Goal: Information Seeking & Learning: Learn about a topic

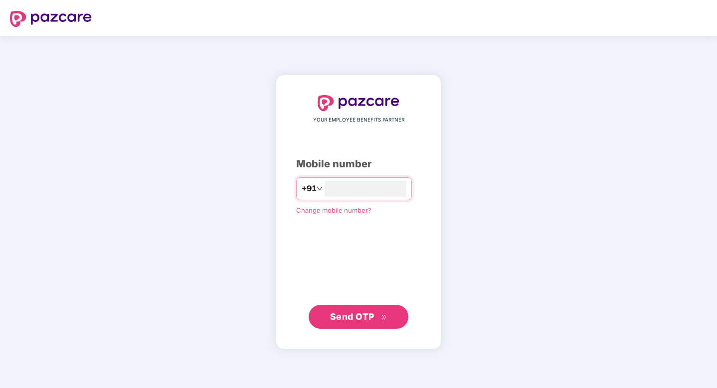
type input "**********"
click at [357, 315] on span "Send OTP" at bounding box center [352, 317] width 44 height 10
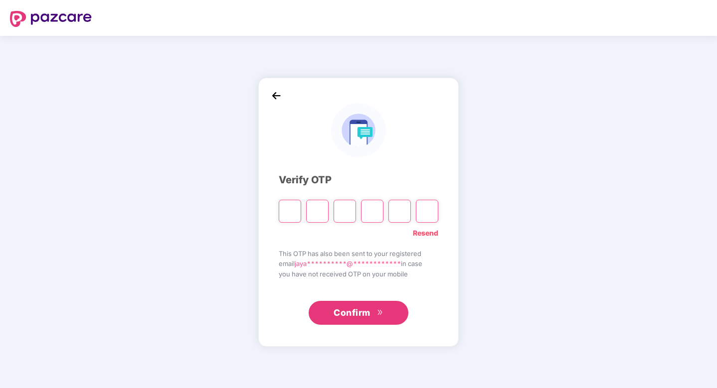
type input "*"
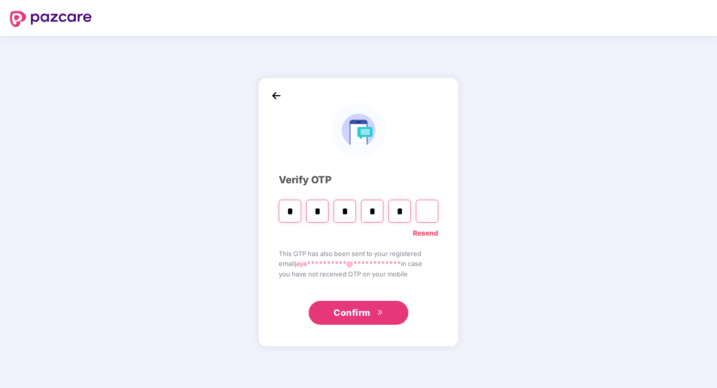
type input "*"
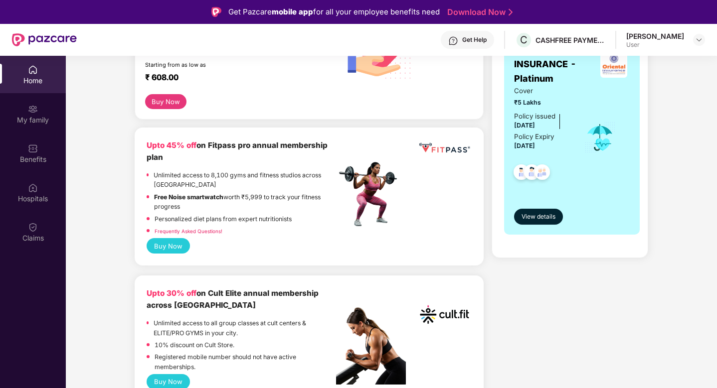
scroll to position [205, 0]
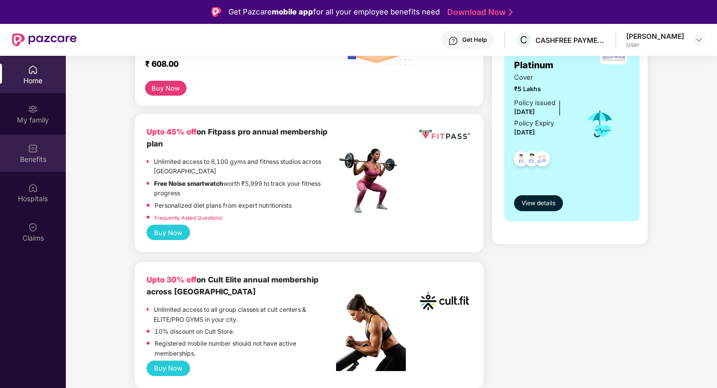
click at [32, 166] on div "Benefits" at bounding box center [33, 153] width 66 height 37
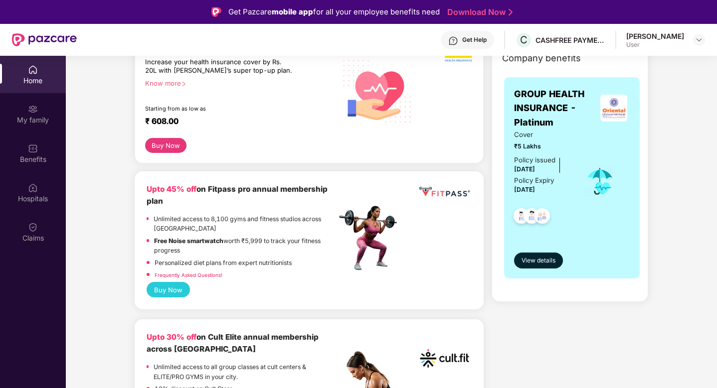
scroll to position [141, 0]
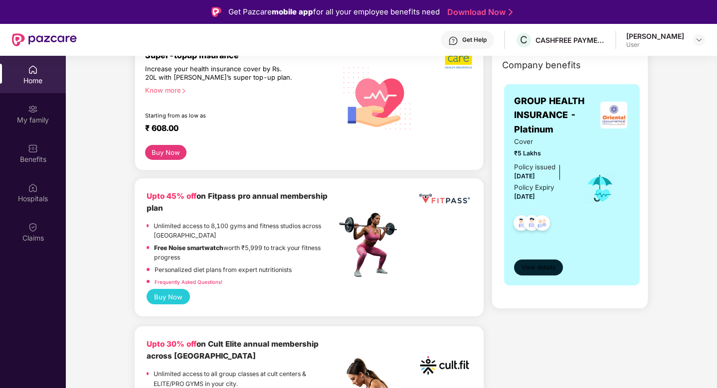
click at [535, 273] on button "View details" at bounding box center [538, 268] width 49 height 16
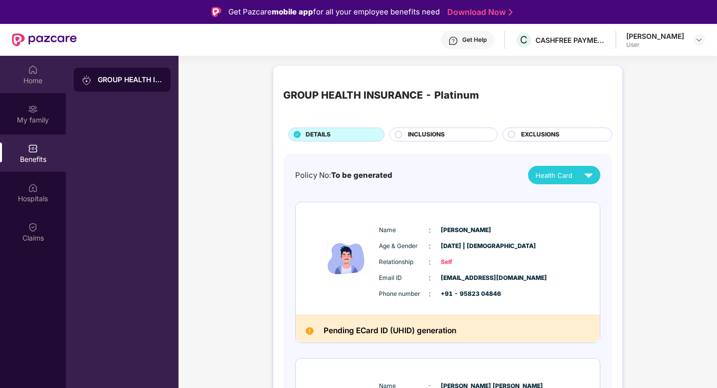
click at [46, 71] on div "Home" at bounding box center [33, 74] width 66 height 37
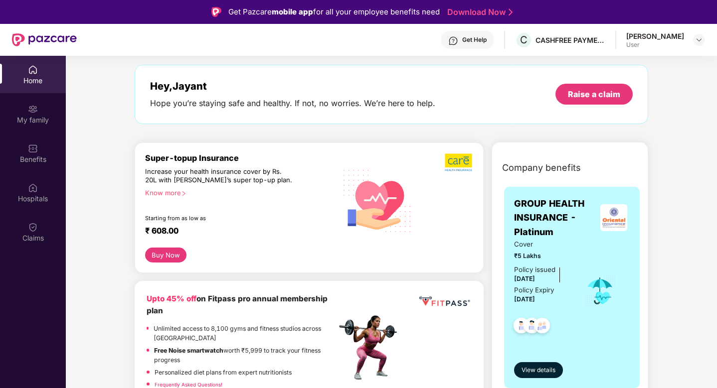
scroll to position [57, 0]
